Goal: Transaction & Acquisition: Obtain resource

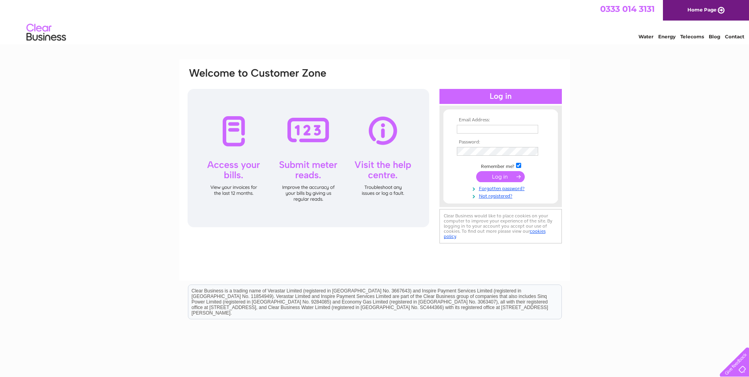
type input "finance@kibble.org"
click at [497, 175] on input "submit" at bounding box center [500, 176] width 49 height 11
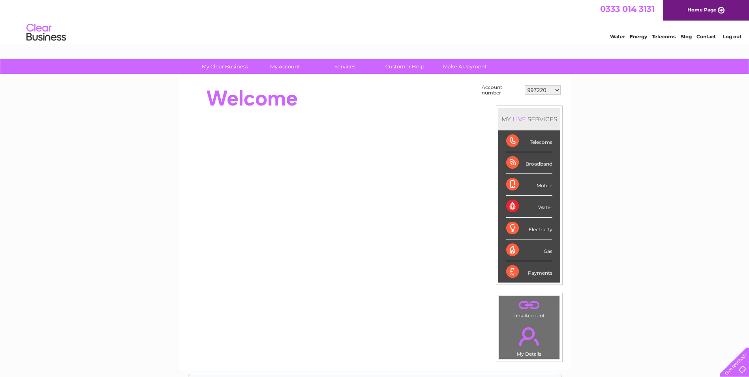
click at [555, 91] on select "997220 30311232" at bounding box center [543, 89] width 36 height 9
select select "30311232"
click at [525, 85] on select "997220 30311232" at bounding box center [543, 89] width 36 height 9
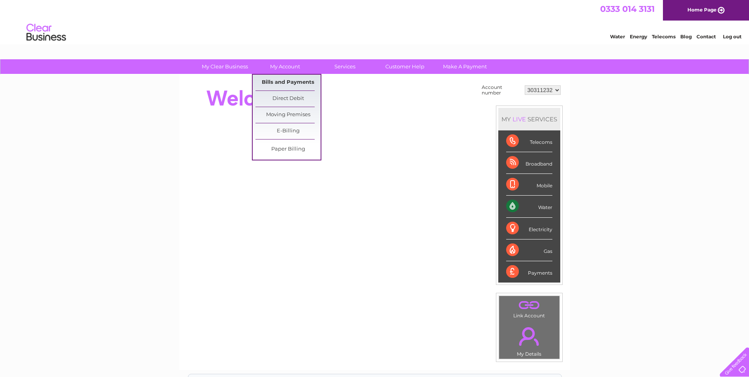
click at [279, 78] on link "Bills and Payments" at bounding box center [288, 83] width 65 height 16
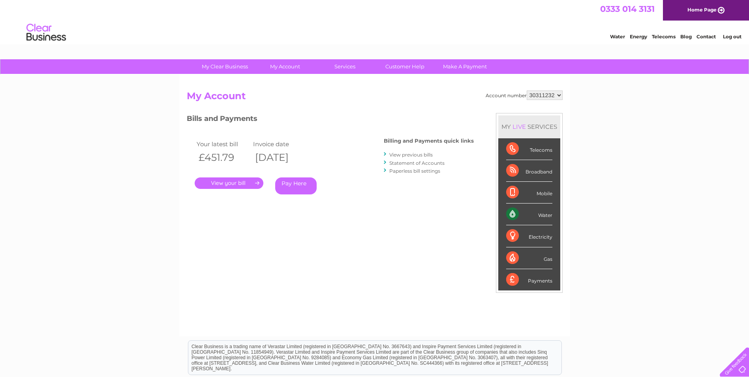
click at [234, 181] on link "." at bounding box center [229, 182] width 69 height 11
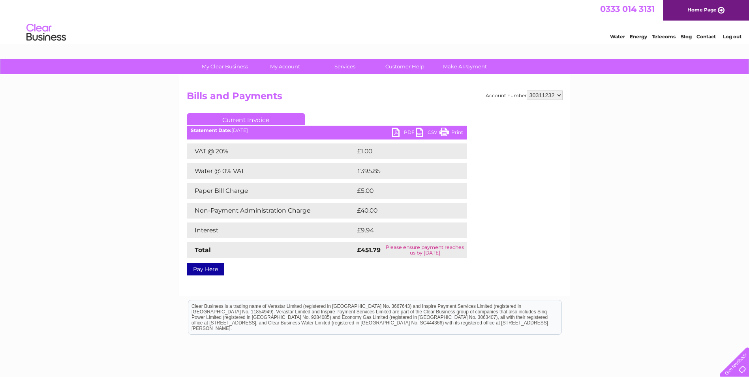
click at [531, 214] on div "Account number 997220 30311232 Bills and Payments Current Invoice PDF CSV Print" at bounding box center [375, 181] width 376 height 182
click at [406, 131] on link "PDF" at bounding box center [404, 133] width 24 height 11
click at [551, 94] on select "997220 30311232" at bounding box center [545, 94] width 36 height 9
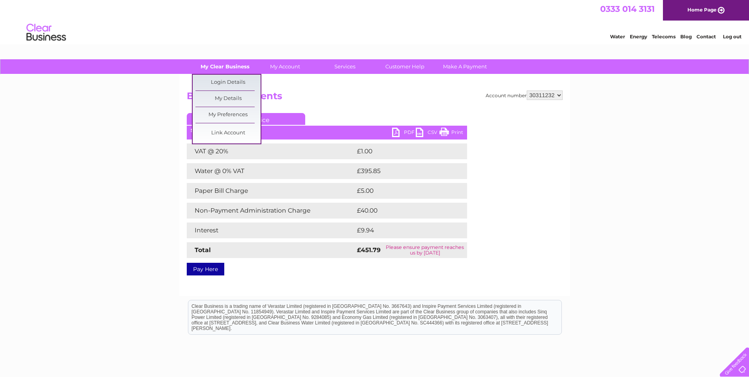
click at [232, 68] on link "My Clear Business" at bounding box center [224, 66] width 65 height 15
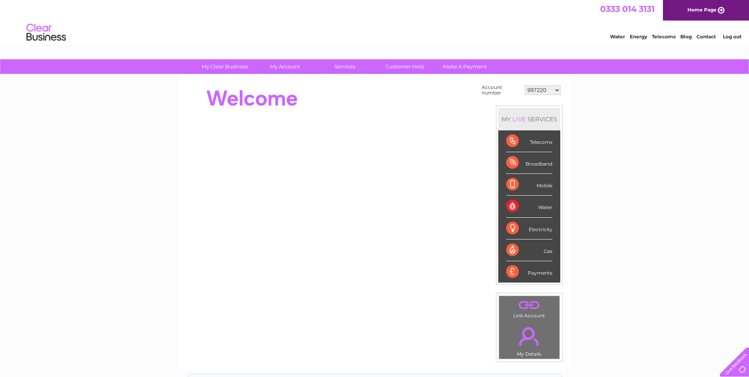
click at [553, 90] on select "997220 30311232" at bounding box center [543, 89] width 36 height 9
select select "30311232"
click at [525, 85] on select "997220 30311232" at bounding box center [543, 89] width 36 height 9
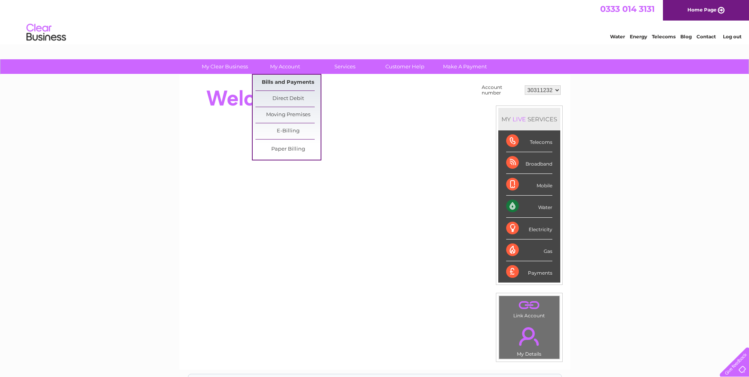
click at [282, 80] on link "Bills and Payments" at bounding box center [288, 83] width 65 height 16
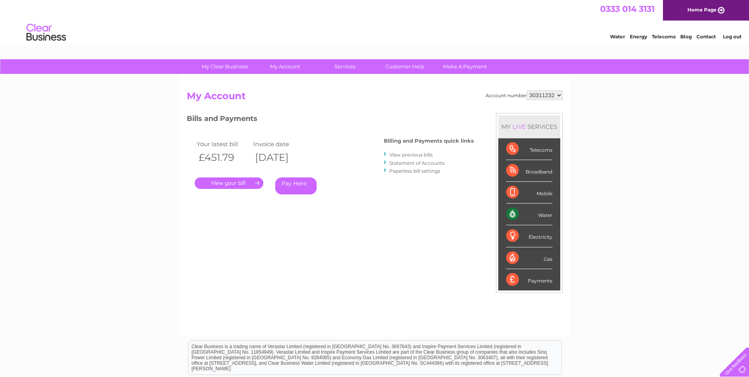
click at [417, 164] on link "Statement of Accounts" at bounding box center [416, 163] width 55 height 6
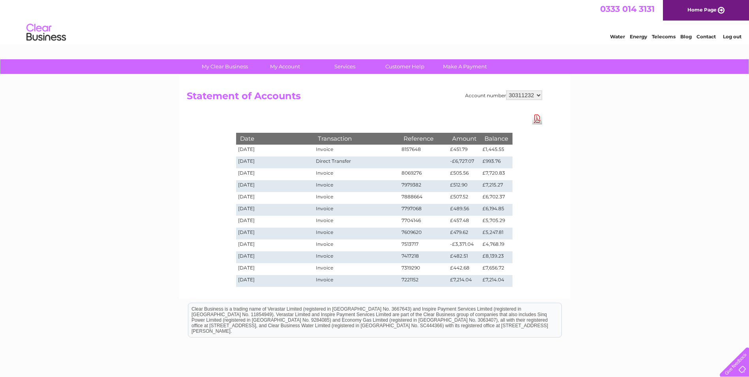
click at [540, 119] on link "Download Pdf" at bounding box center [537, 118] width 10 height 11
